Goal: Information Seeking & Learning: Compare options

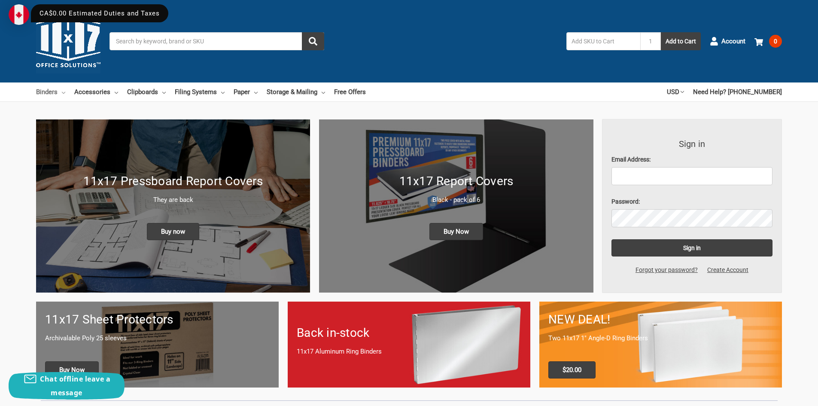
click at [51, 91] on link "Binders" at bounding box center [50, 91] width 29 height 19
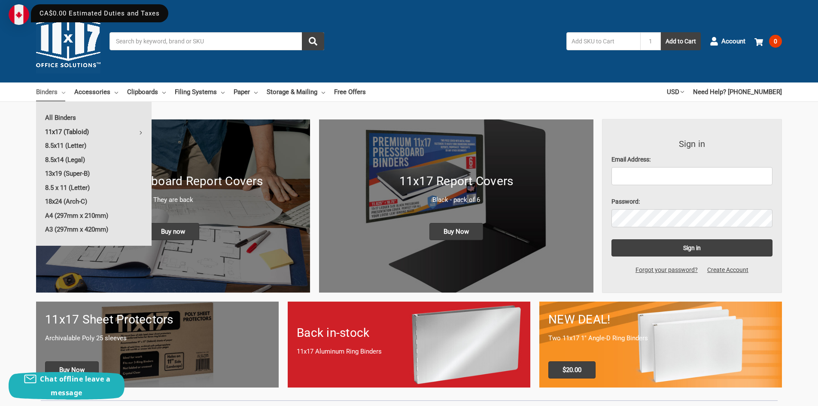
click at [69, 129] on link "11x17 (Tabloid)" at bounding box center [94, 132] width 116 height 14
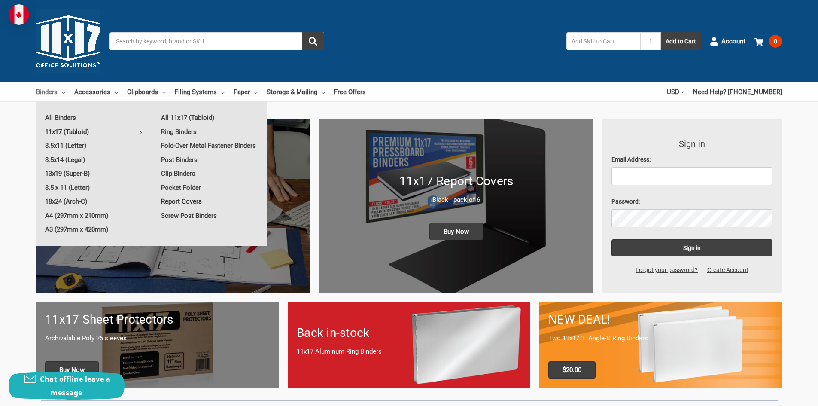
click at [189, 201] on link "Report Covers" at bounding box center [209, 202] width 115 height 14
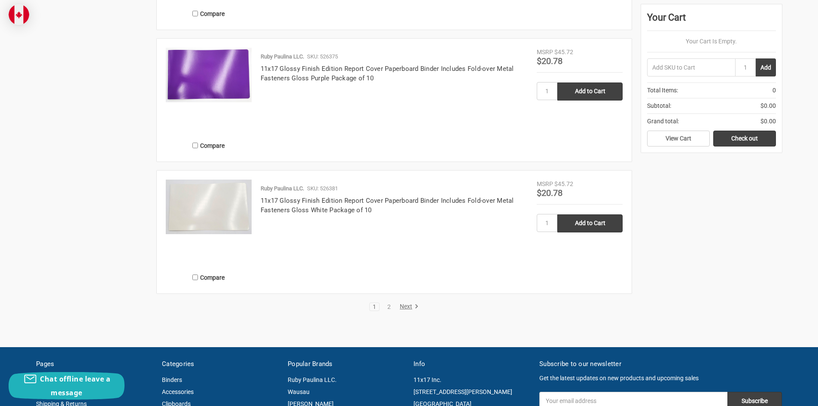
scroll to position [1504, 0]
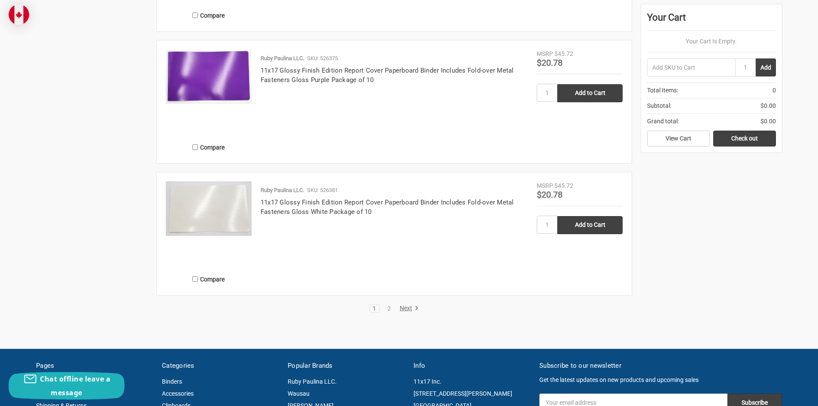
click at [404, 305] on link "Next" at bounding box center [408, 309] width 22 height 8
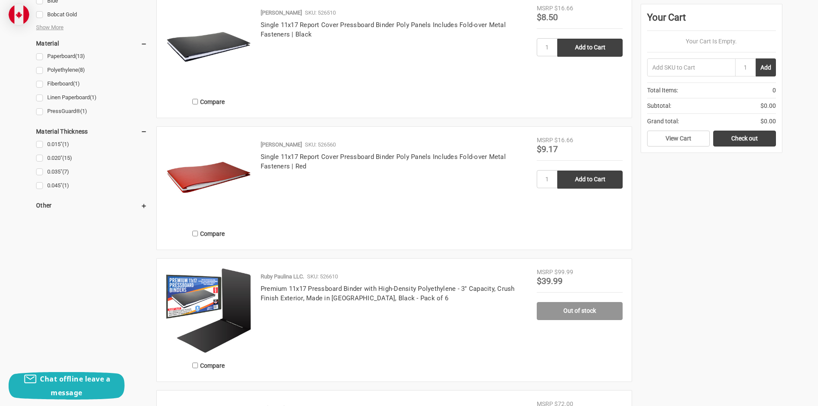
scroll to position [601, 0]
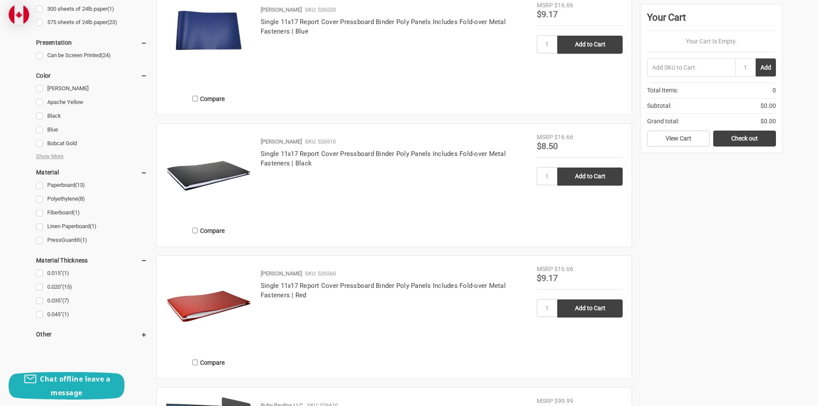
click at [190, 178] on img at bounding box center [209, 176] width 86 height 86
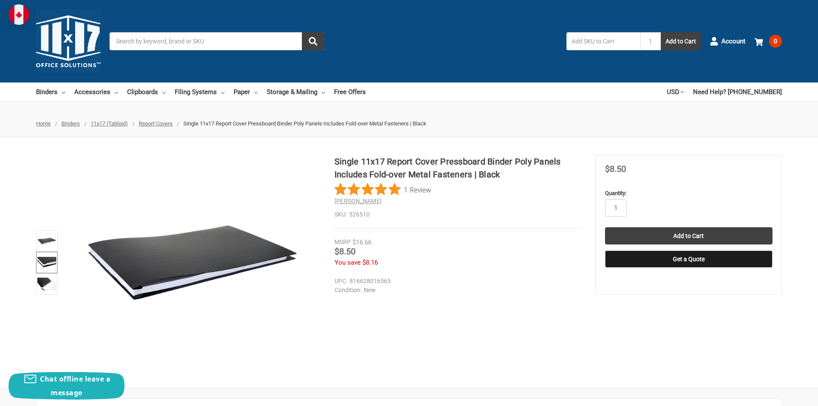
click at [43, 260] on img at bounding box center [46, 262] width 19 height 19
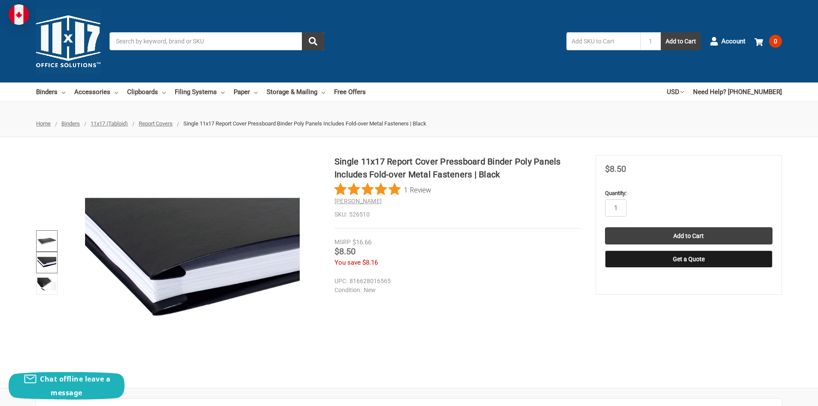
click at [53, 244] on img at bounding box center [46, 241] width 19 height 19
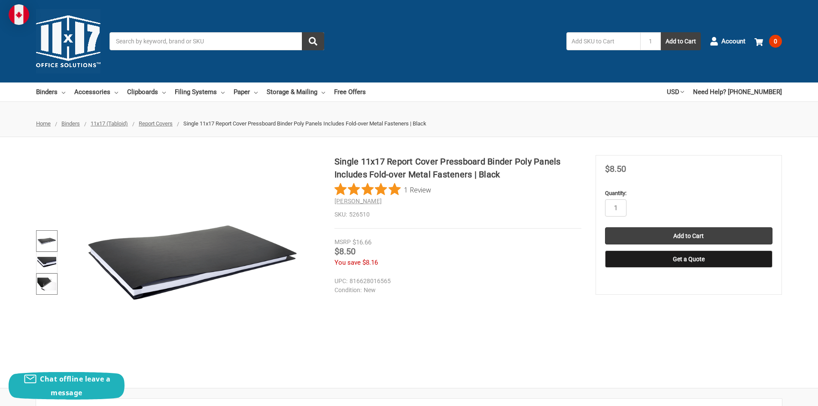
click at [50, 283] on img at bounding box center [46, 284] width 19 height 19
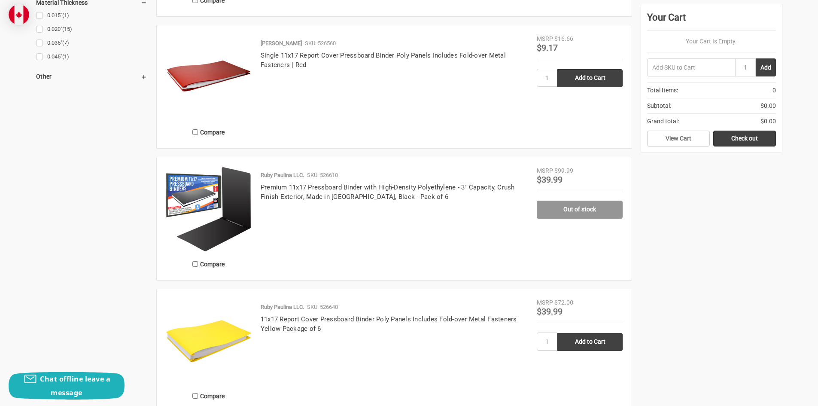
click at [221, 226] on img at bounding box center [209, 209] width 86 height 86
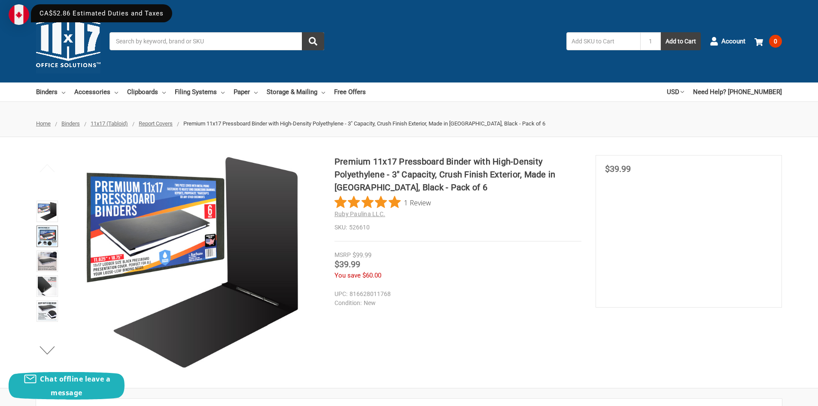
click at [49, 232] on img at bounding box center [47, 236] width 19 height 19
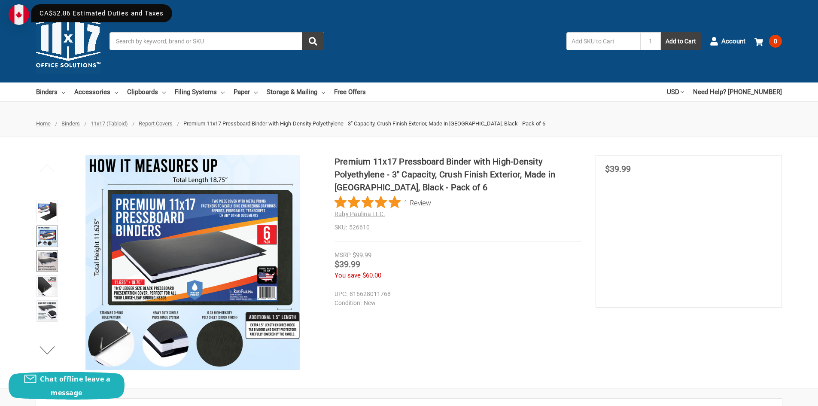
click at [49, 256] on img at bounding box center [47, 261] width 19 height 19
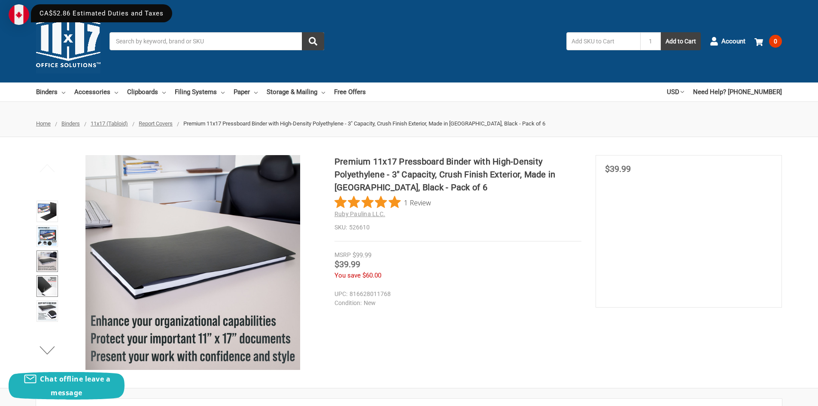
click at [53, 287] on img at bounding box center [47, 286] width 19 height 19
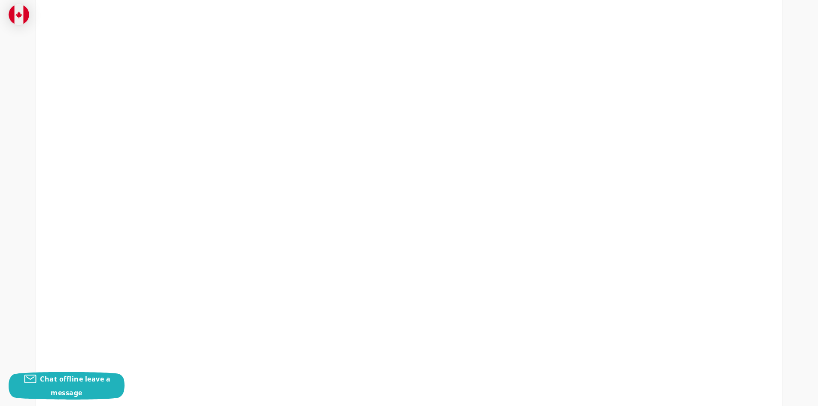
scroll to position [473, 0]
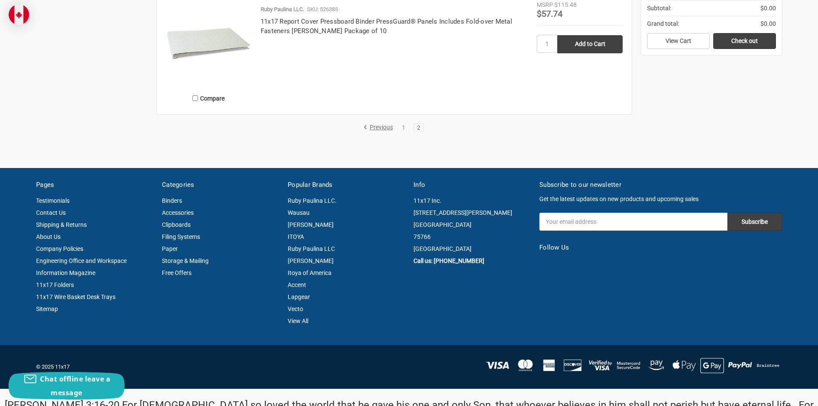
scroll to position [1556, 0]
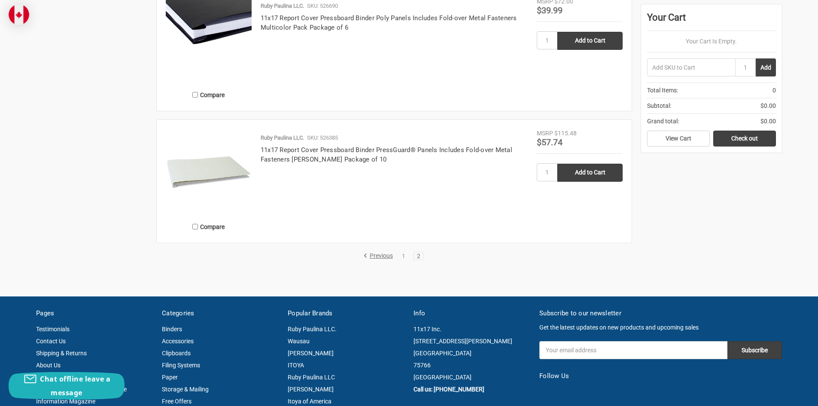
click at [378, 255] on link "Previous" at bounding box center [379, 256] width 33 height 8
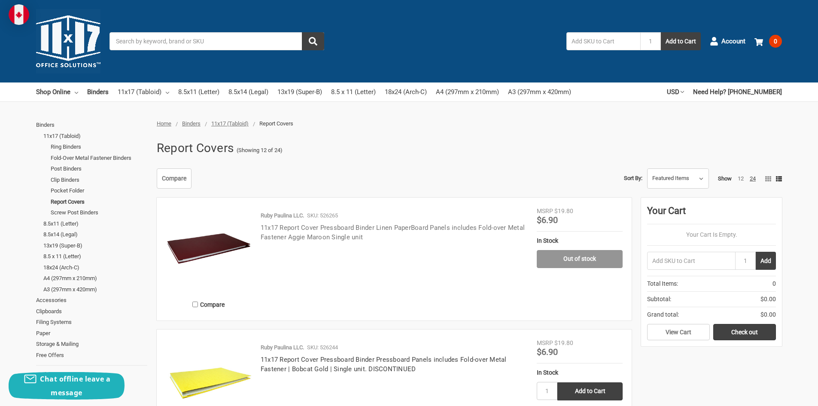
click at [313, 228] on link "11x17 Report Cover Pressboard Binder Linen PaperBoard Panels includes Fold-over…" at bounding box center [393, 233] width 264 height 18
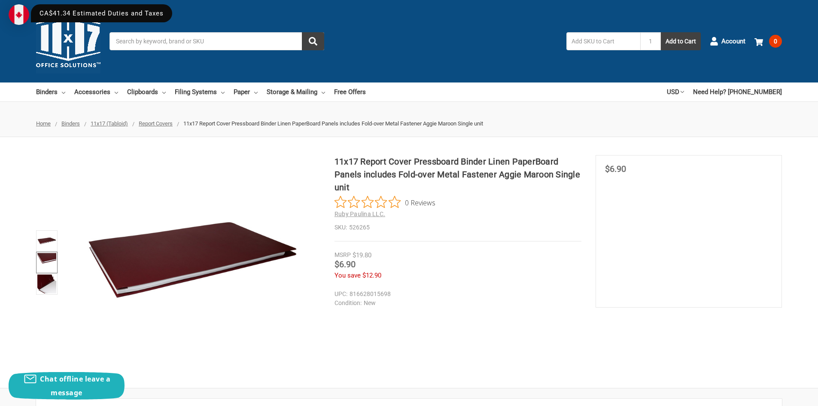
click at [49, 256] on img at bounding box center [46, 262] width 19 height 19
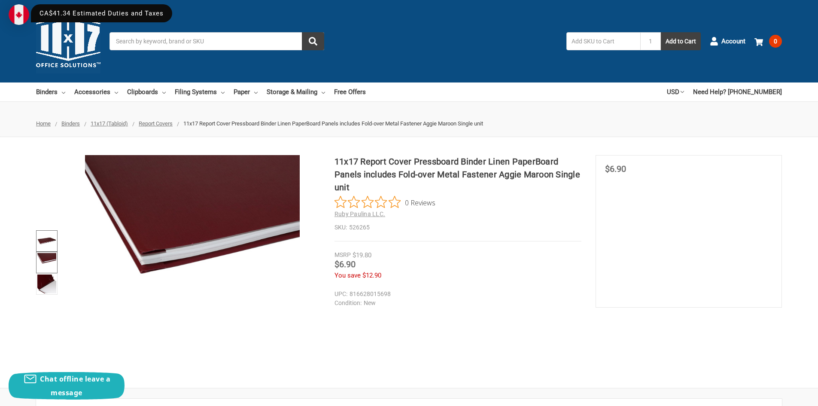
click at [50, 235] on img at bounding box center [46, 241] width 19 height 19
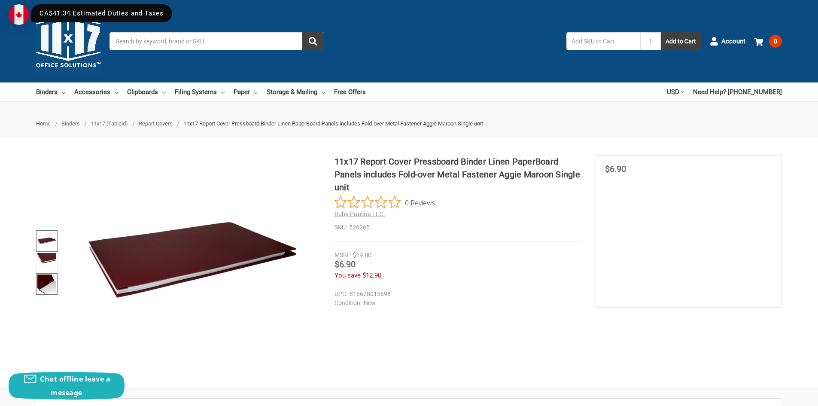
click at [46, 278] on img at bounding box center [46, 284] width 19 height 19
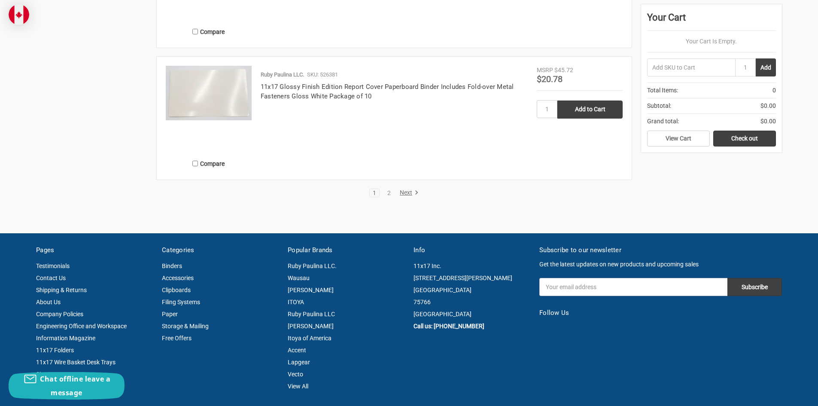
scroll to position [1633, 0]
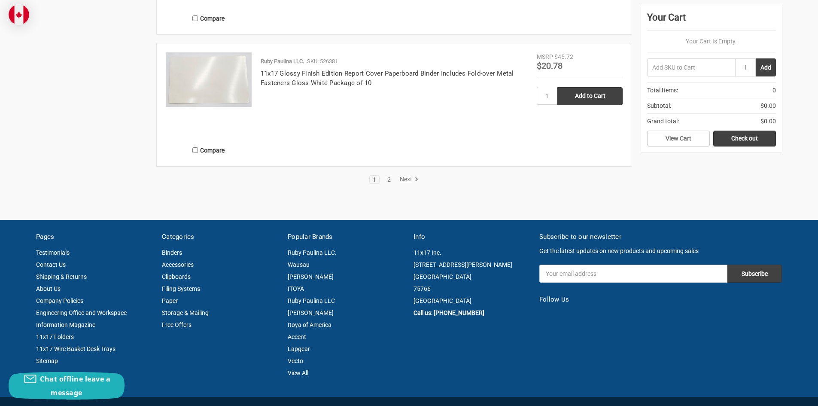
click at [390, 178] on link "2" at bounding box center [388, 180] width 9 height 6
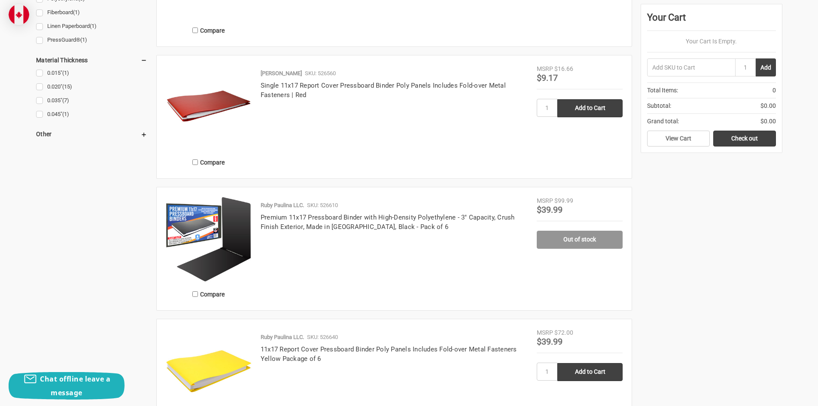
scroll to position [859, 0]
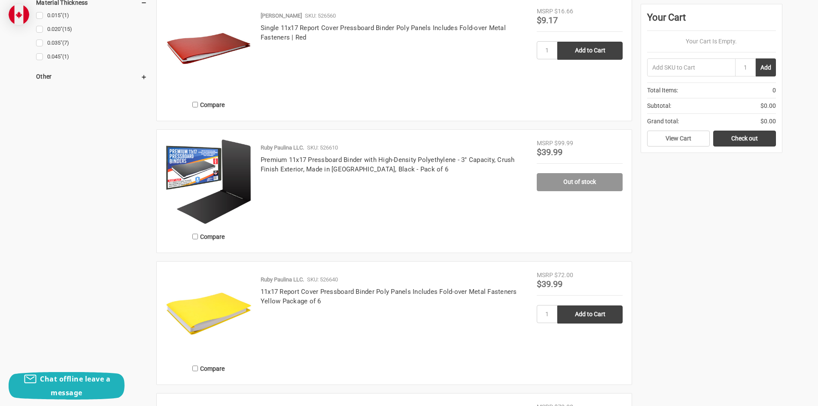
click at [230, 194] on img at bounding box center [209, 182] width 86 height 86
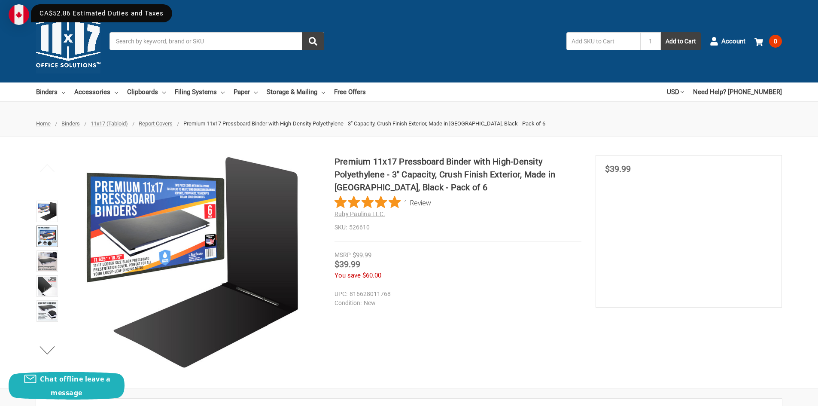
click at [45, 239] on img at bounding box center [47, 236] width 19 height 19
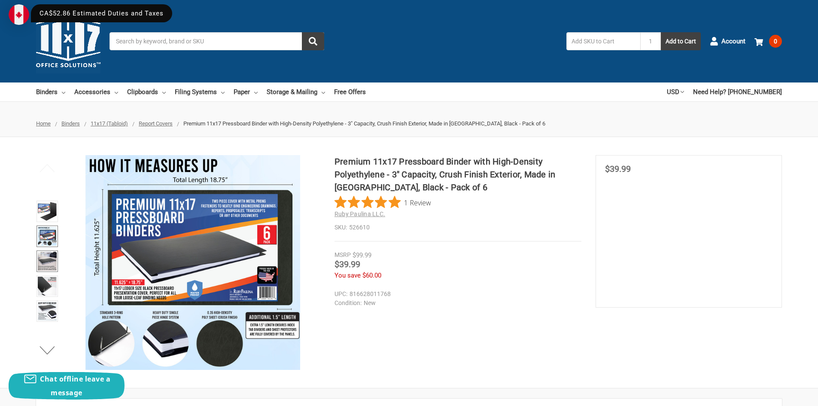
click at [41, 259] on img at bounding box center [47, 261] width 19 height 19
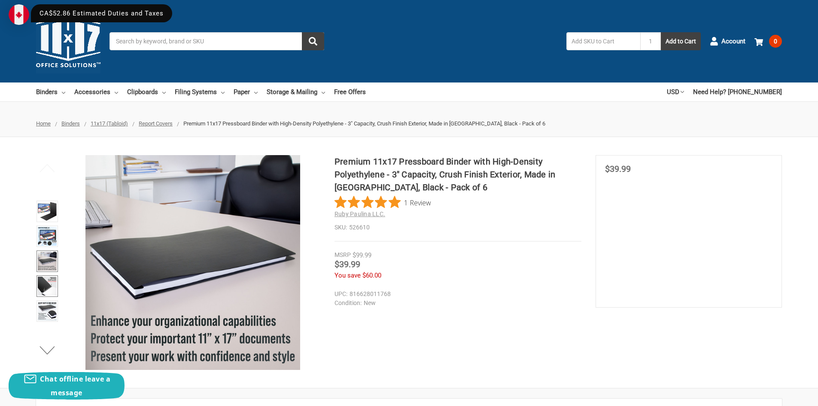
click at [42, 290] on img at bounding box center [47, 286] width 19 height 19
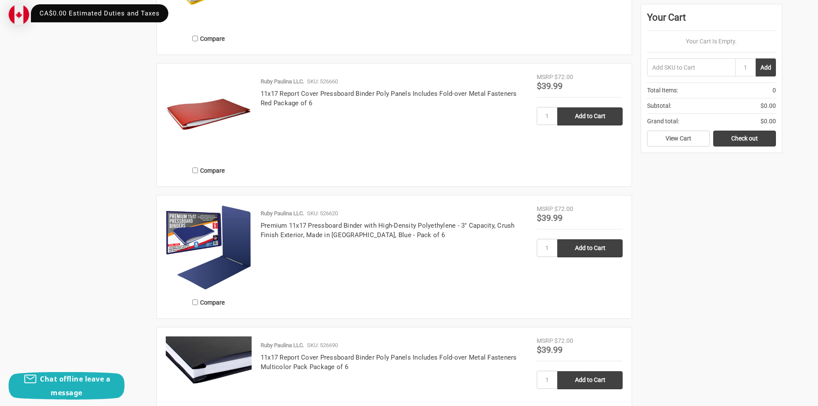
scroll to position [1073, 0]
